Goal: Task Accomplishment & Management: Use online tool/utility

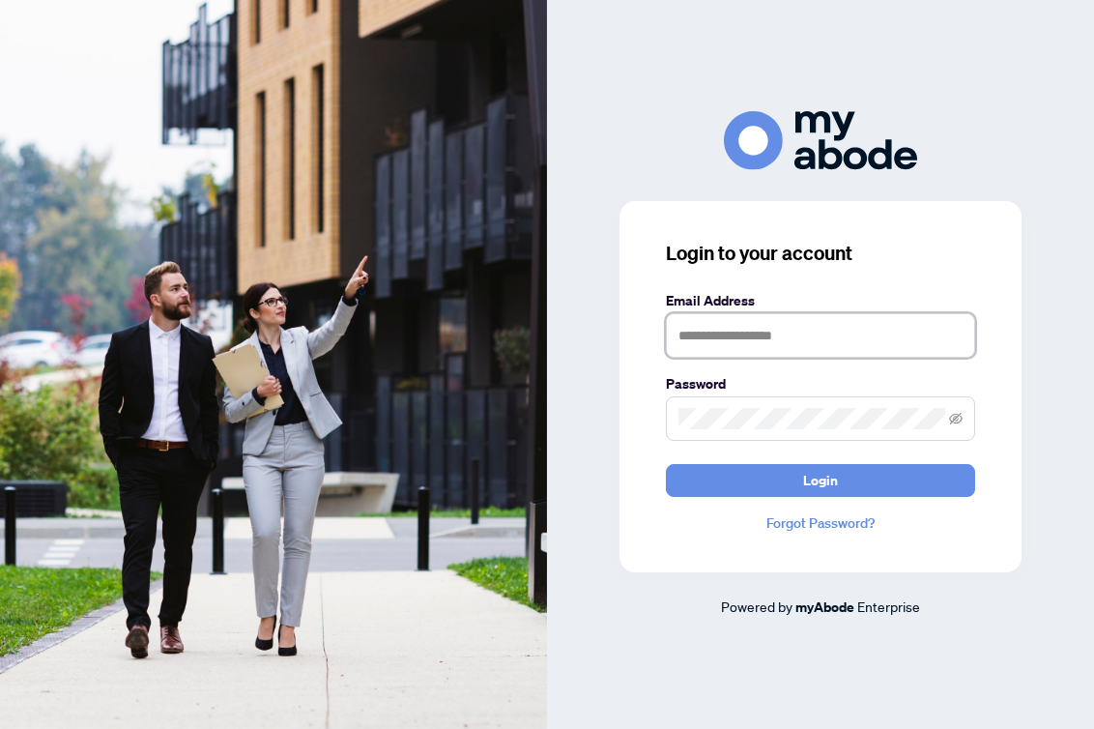
click at [726, 341] on input "text" at bounding box center [820, 335] width 309 height 44
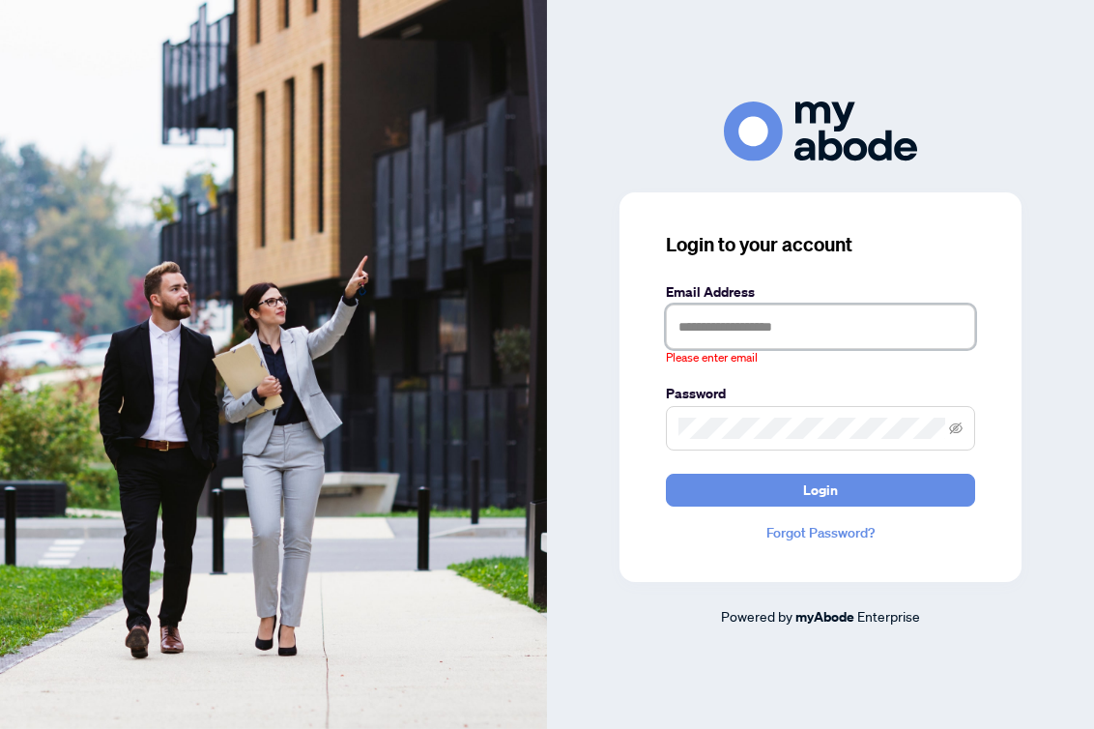
type input "**********"
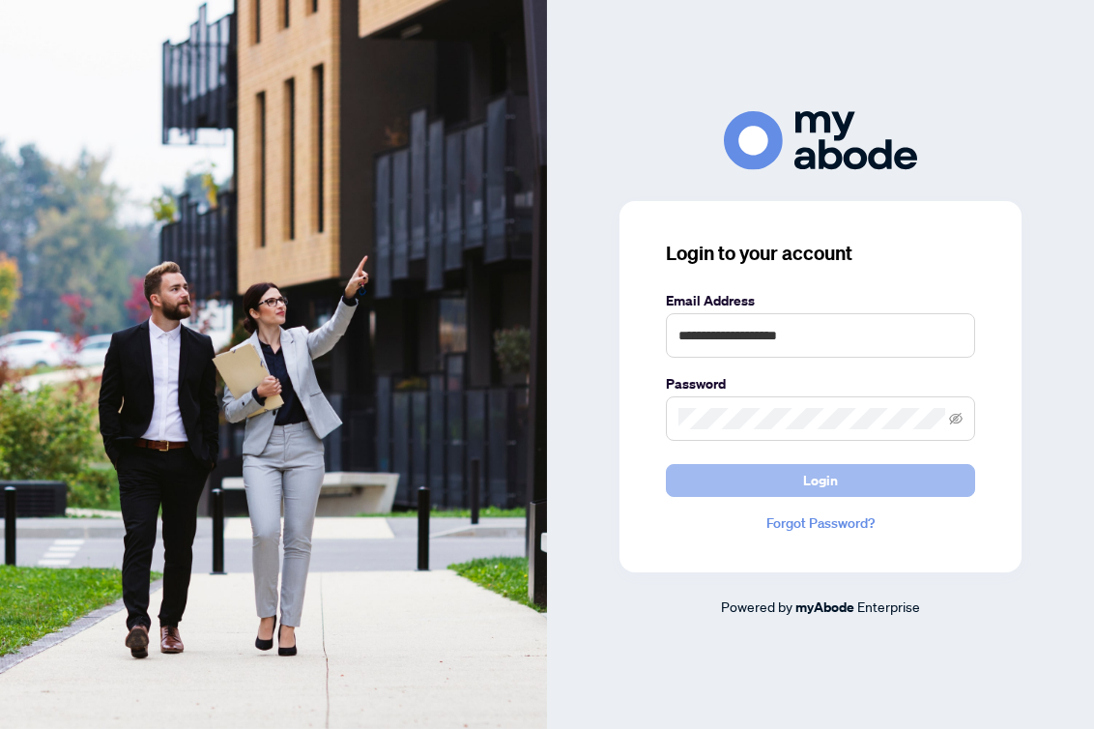
click at [772, 489] on button "Login" at bounding box center [820, 480] width 309 height 33
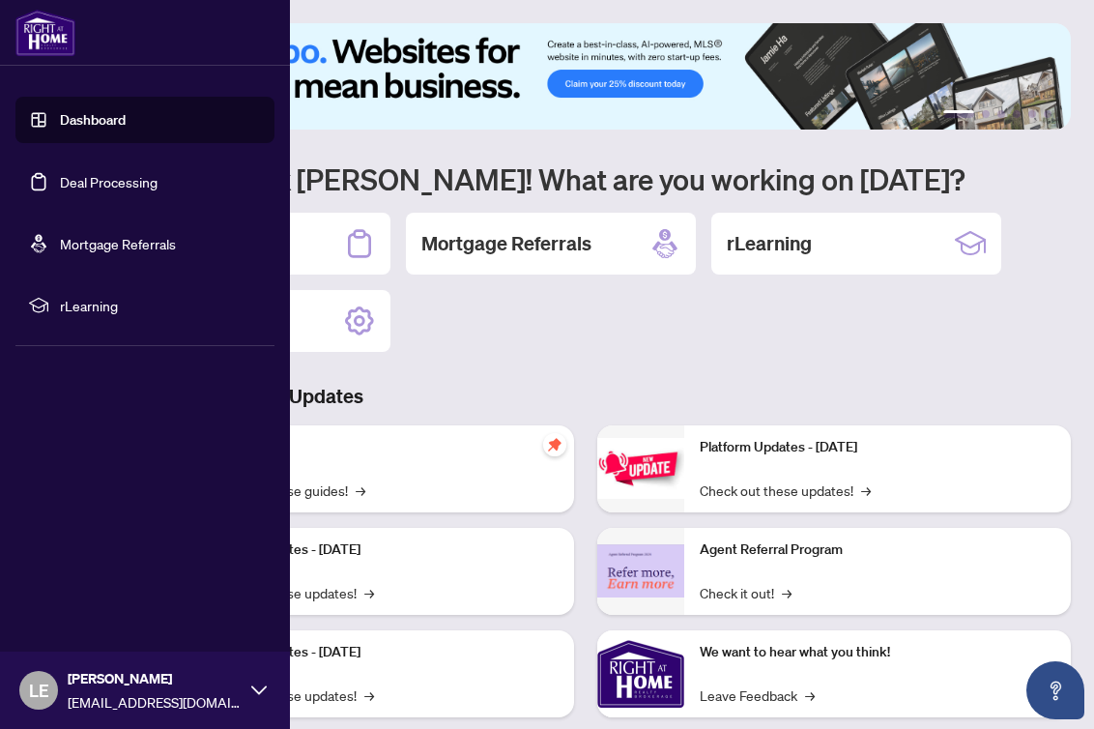
click at [60, 173] on link "Deal Processing" at bounding box center [109, 181] width 98 height 17
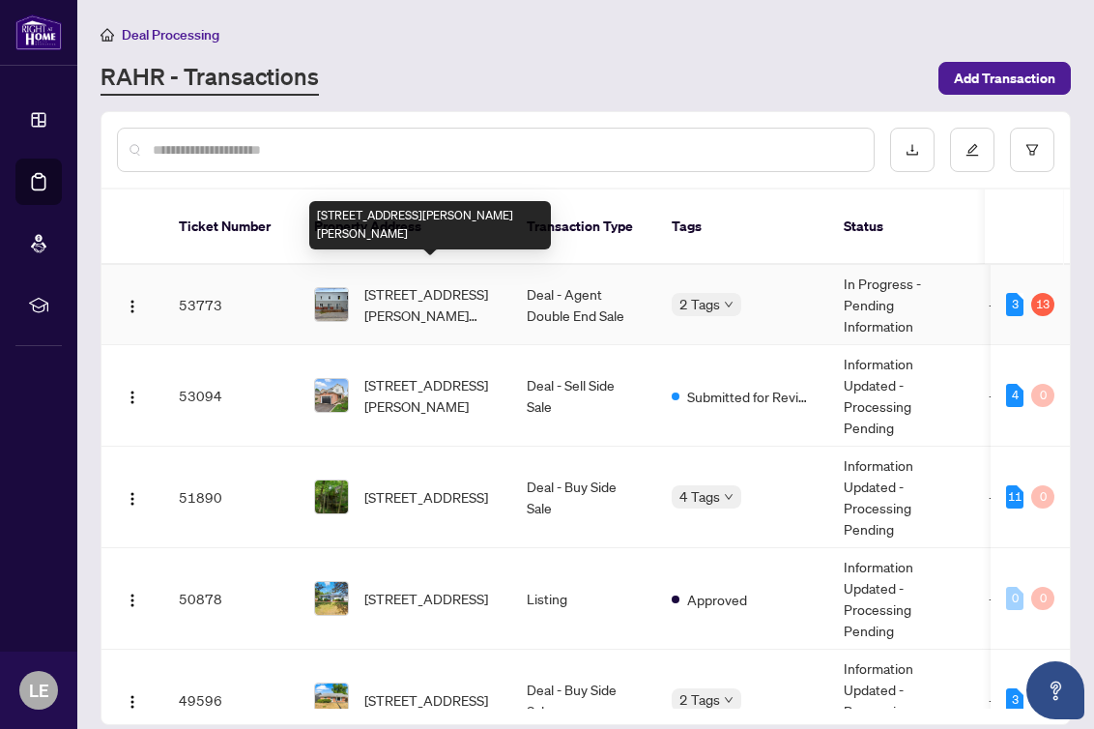
click at [429, 283] on span "[STREET_ADDRESS][PERSON_NAME][PERSON_NAME]" at bounding box center [429, 304] width 131 height 43
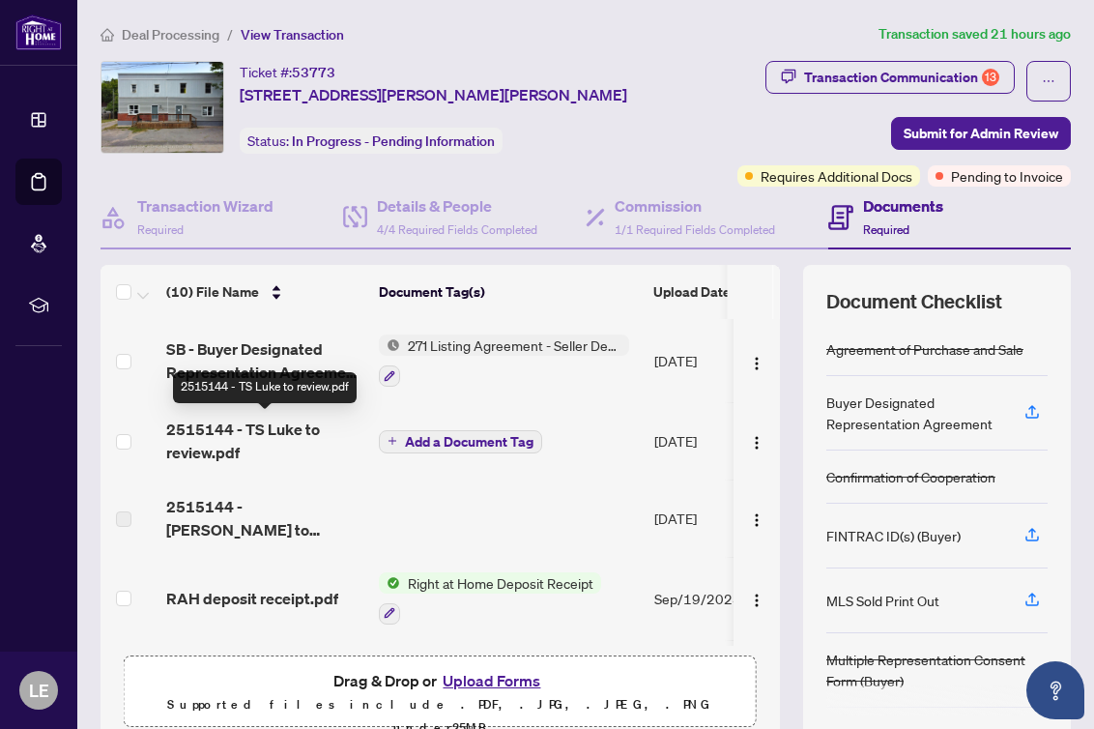
click at [220, 439] on span "2515144 - TS Luke to review.pdf" at bounding box center [264, 441] width 197 height 46
